Goal: Information Seeking & Learning: Learn about a topic

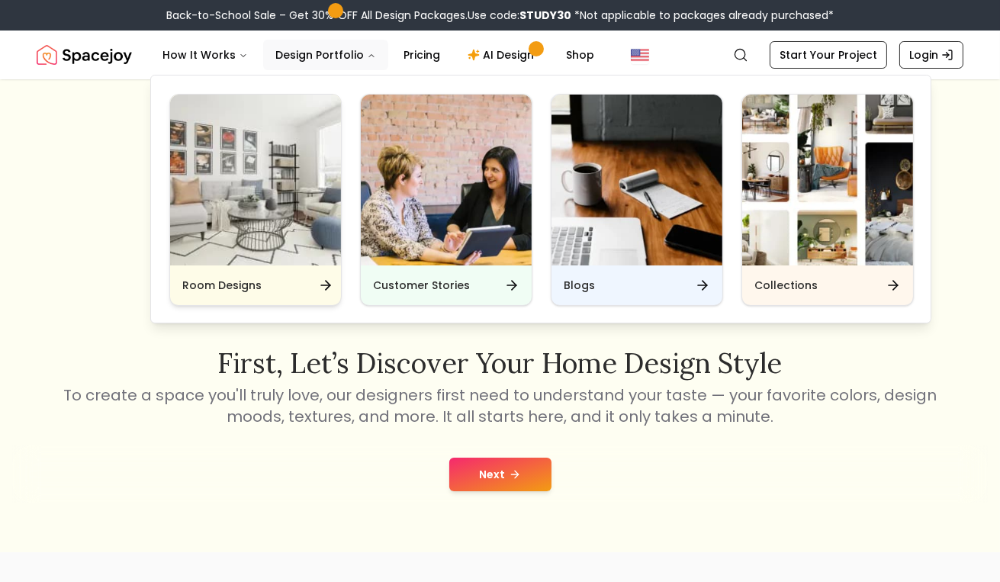
click at [295, 175] on img "Main" at bounding box center [255, 180] width 171 height 171
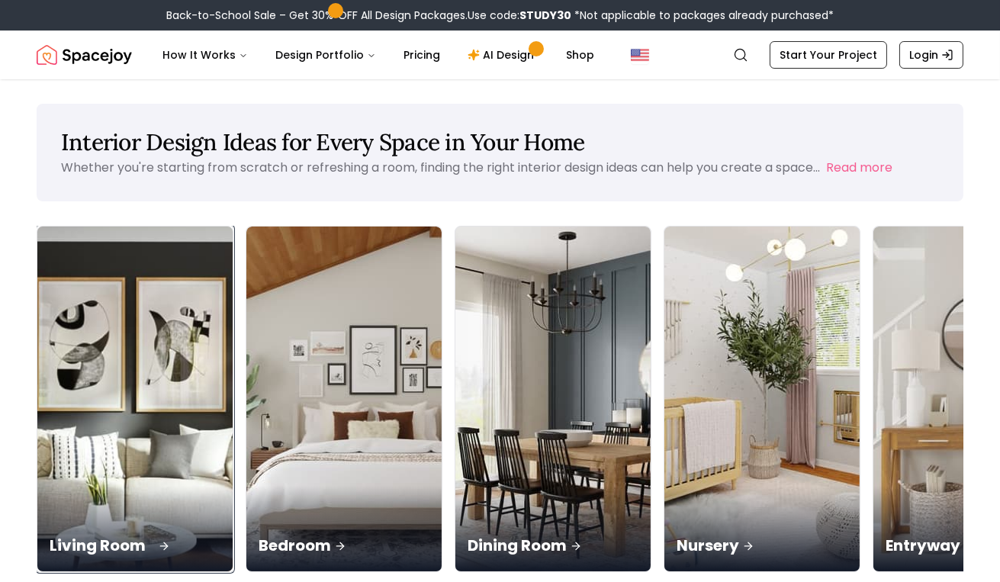
click at [134, 349] on img at bounding box center [135, 399] width 205 height 362
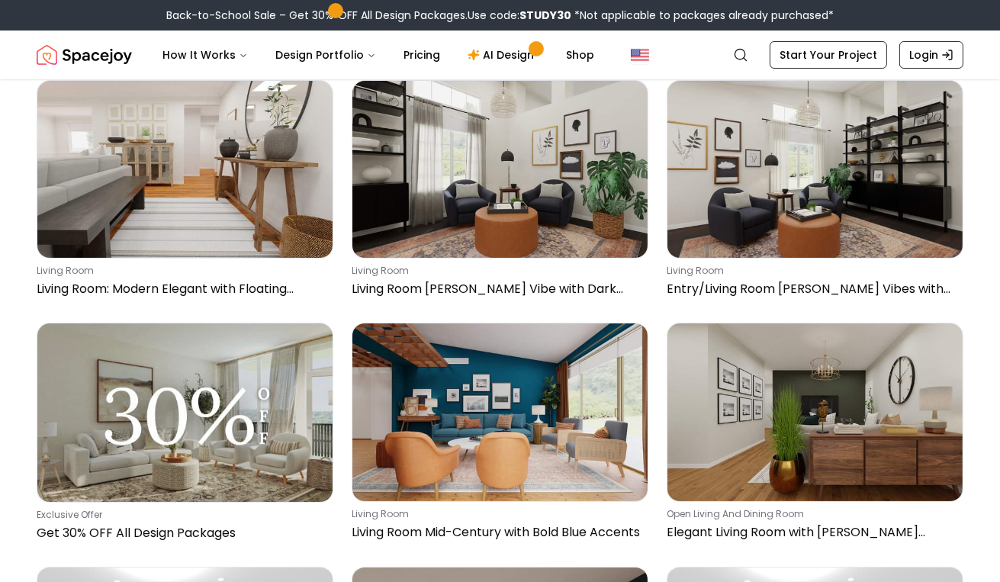
scroll to position [130, 0]
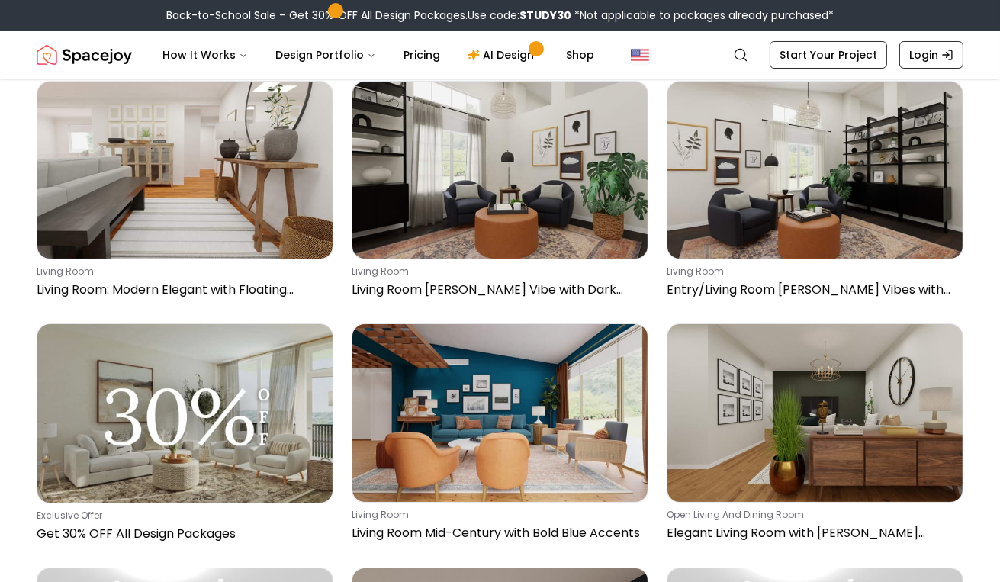
click at [134, 349] on img at bounding box center [184, 413] width 295 height 178
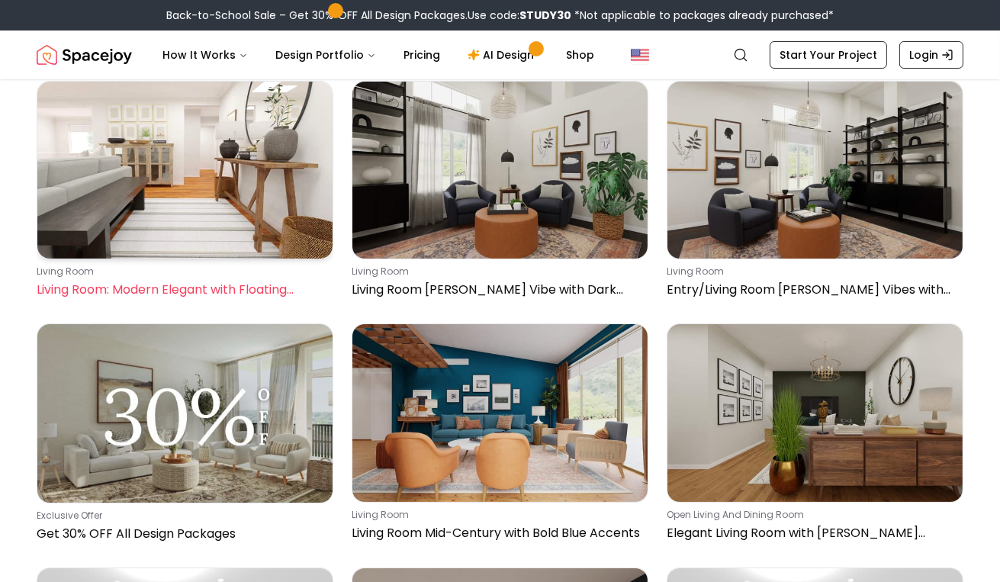
click at [198, 169] on img at bounding box center [184, 170] width 295 height 177
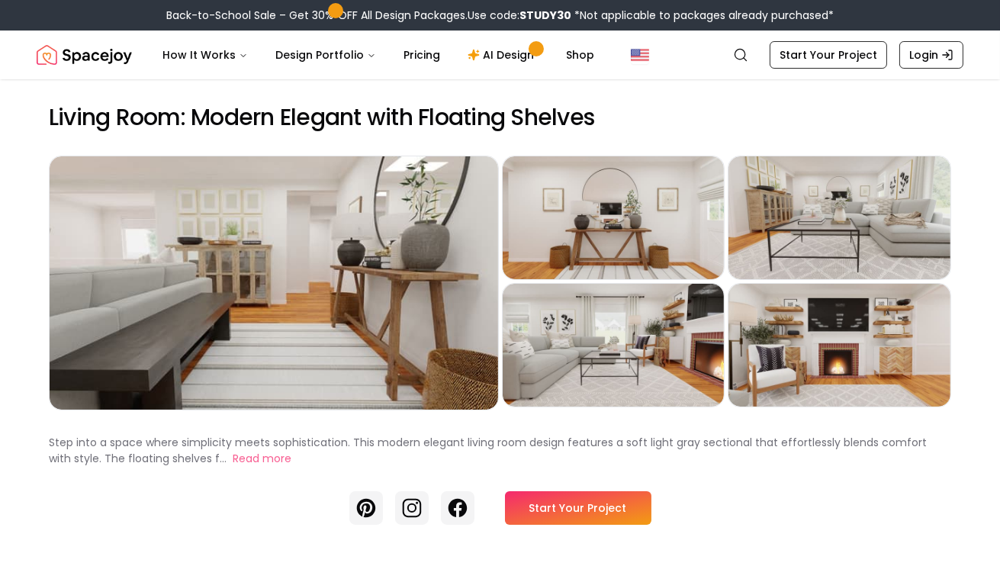
click at [560, 506] on link "Start Your Project" at bounding box center [578, 508] width 146 height 34
